Goal: Task Accomplishment & Management: Use online tool/utility

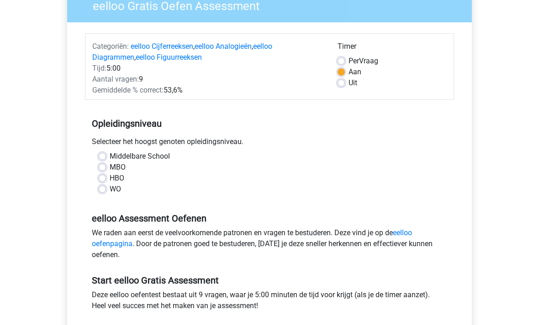
scroll to position [89, 0]
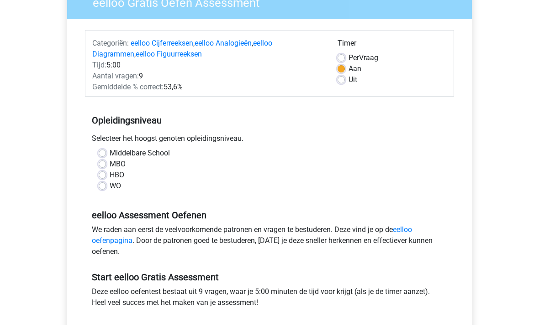
click at [110, 162] on label "MBO" at bounding box center [118, 164] width 16 height 11
click at [105, 162] on input "MBO" at bounding box center [102, 163] width 7 height 9
radio input "true"
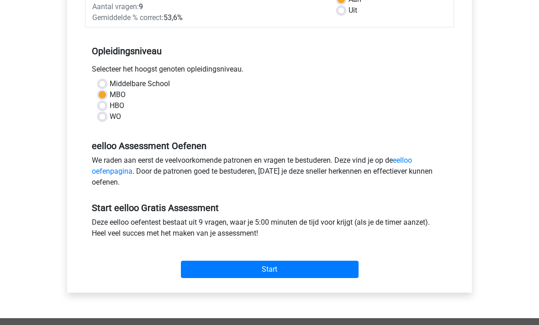
scroll to position [158, 0]
click at [303, 268] on input "Start" at bounding box center [270, 269] width 178 height 17
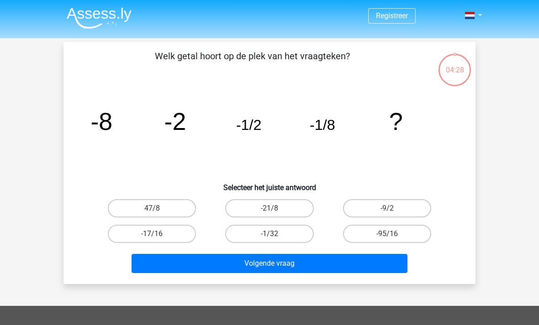
click at [126, 236] on label "-17/16" at bounding box center [152, 234] width 88 height 18
click at [152, 236] on input "-17/16" at bounding box center [155, 237] width 6 height 6
radio input "true"
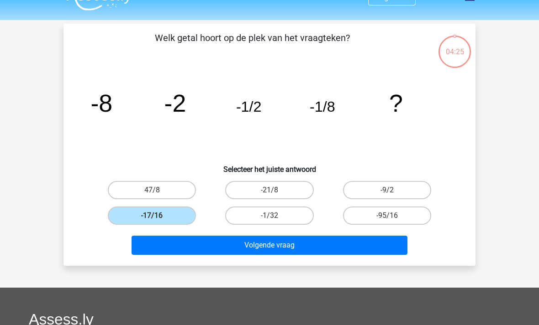
scroll to position [18, 0]
click at [155, 244] on button "Volgende vraag" at bounding box center [269, 245] width 276 height 19
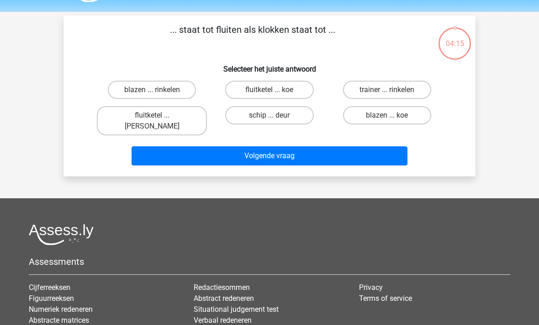
scroll to position [0, 0]
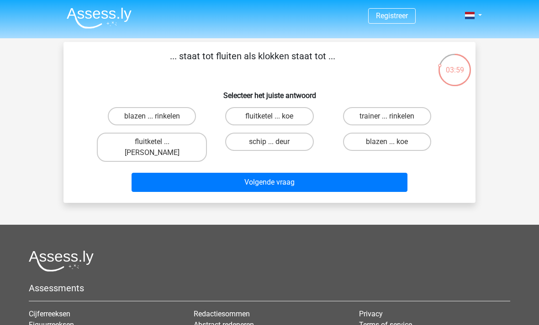
click at [127, 140] on label "fluitketel ... [PERSON_NAME]" at bounding box center [152, 147] width 110 height 29
click at [152, 142] on input "fluitketel ... [PERSON_NAME]" at bounding box center [155, 145] width 6 height 6
radio input "true"
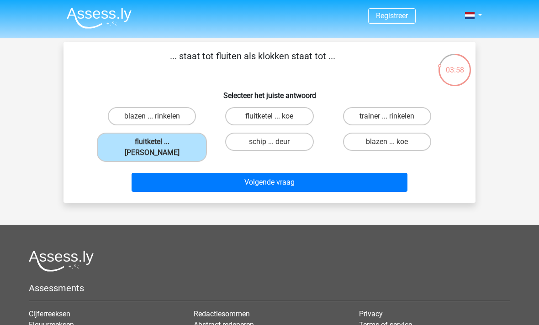
click at [162, 173] on button "Volgende vraag" at bounding box center [269, 182] width 276 height 19
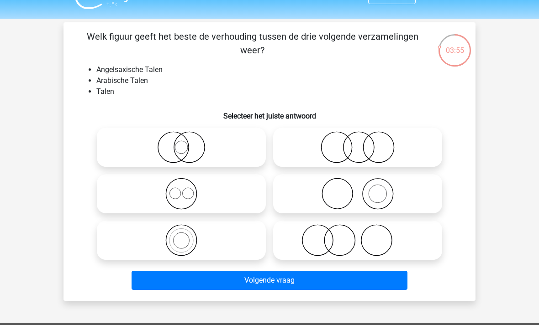
scroll to position [20, 0]
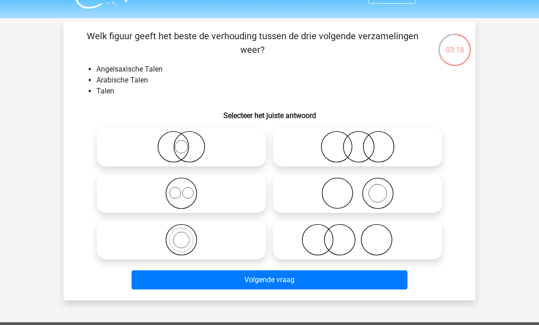
click at [136, 154] on icon at bounding box center [181, 147] width 162 height 32
click at [181, 142] on input "radio" at bounding box center [184, 139] width 6 height 6
radio input "true"
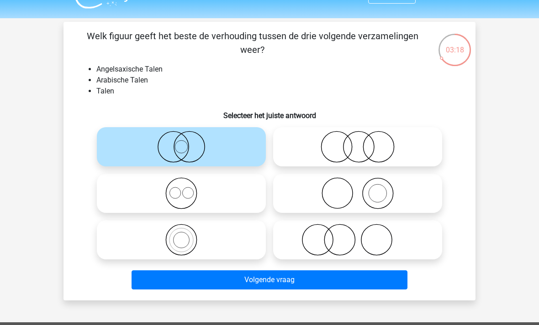
click at [367, 283] on button "Volgende vraag" at bounding box center [269, 280] width 276 height 19
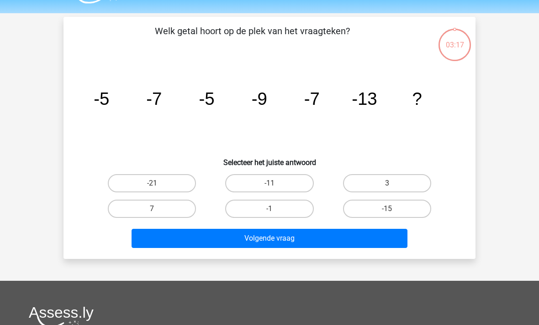
scroll to position [0, 0]
